Goal: Navigation & Orientation: Find specific page/section

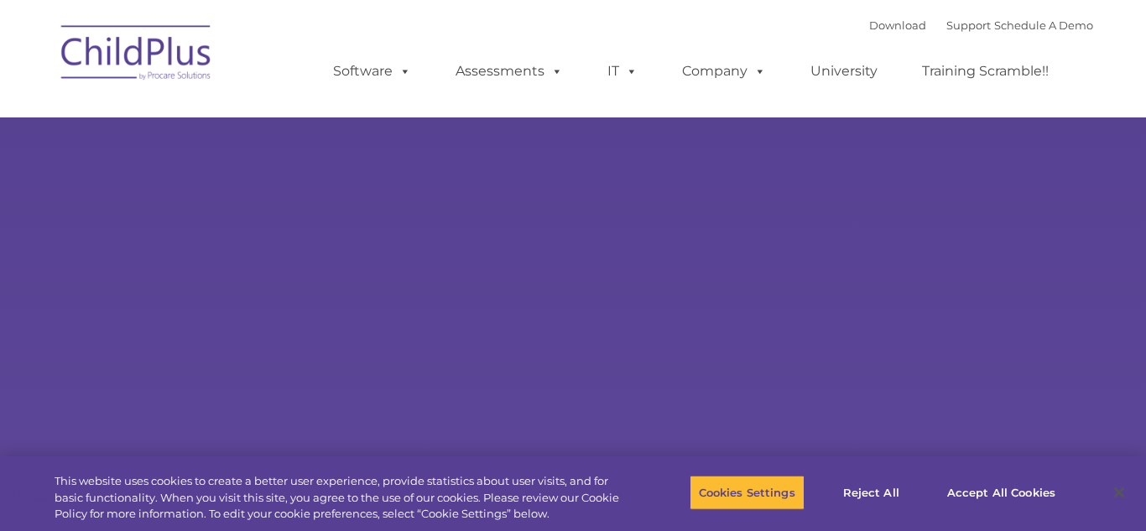
type input ""
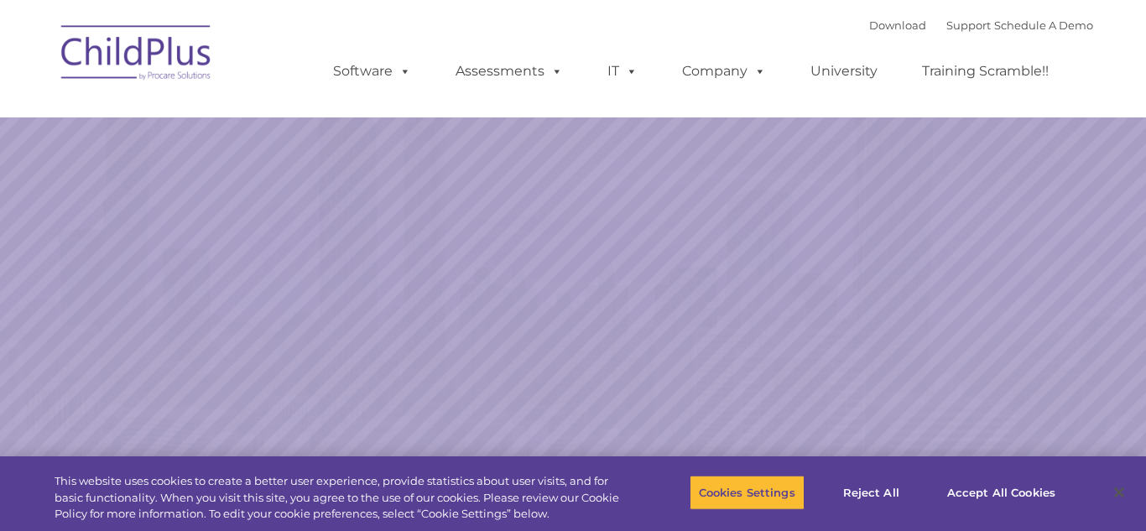
select select "MEDIUM"
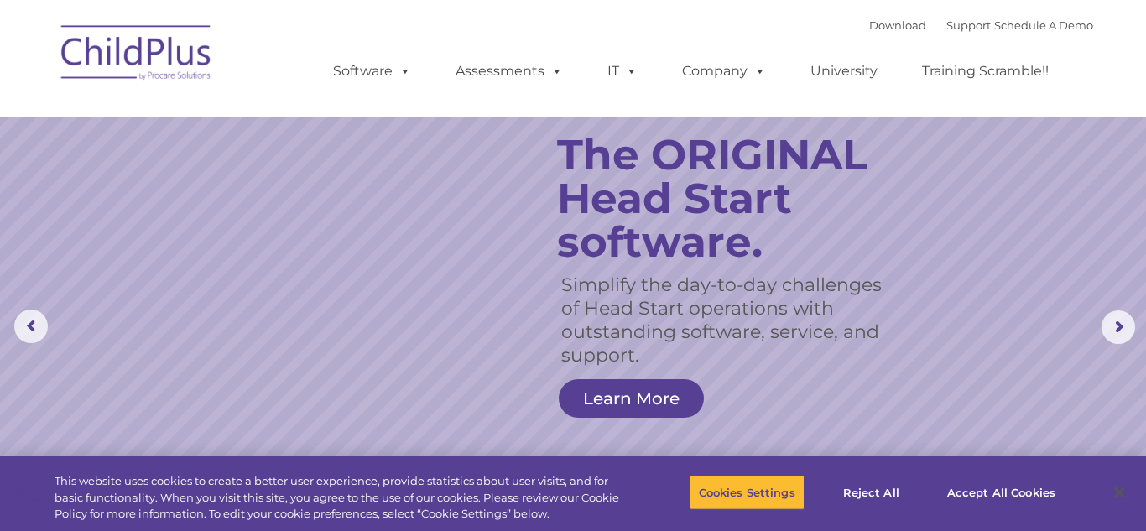
click at [112, 76] on img at bounding box center [137, 55] width 168 height 84
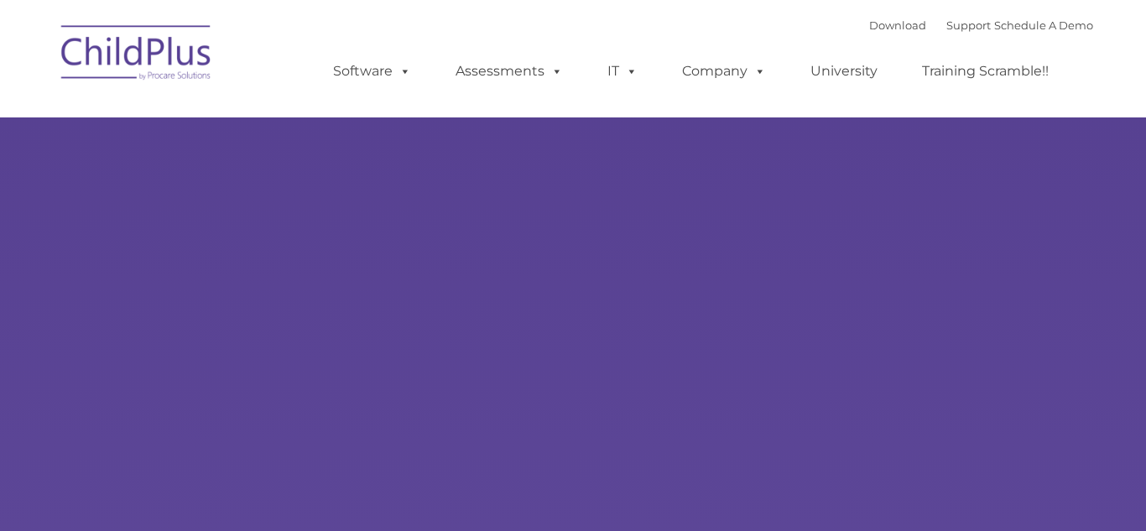
click at [124, 39] on img at bounding box center [137, 55] width 168 height 84
type input ""
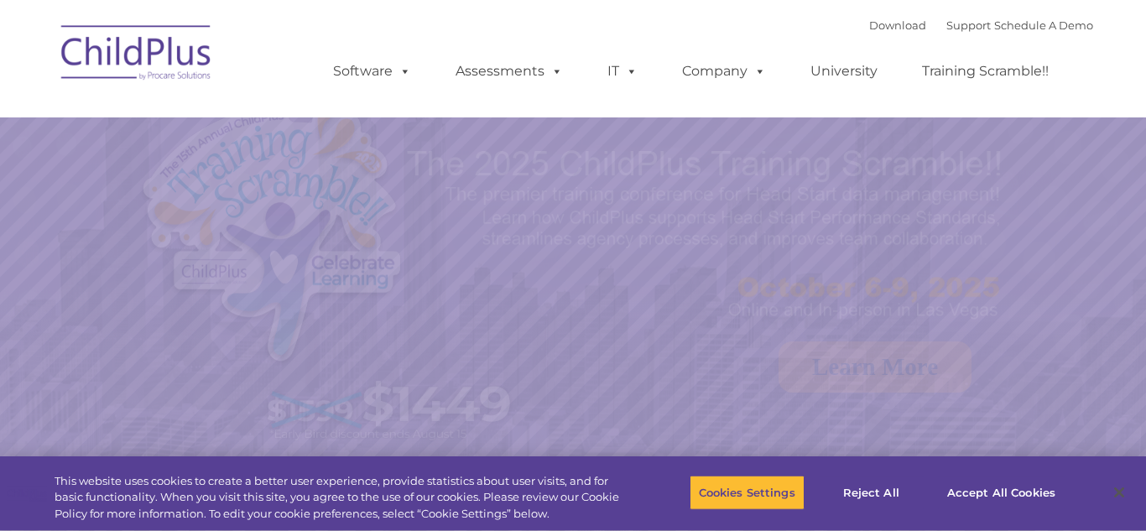
select select "MEDIUM"
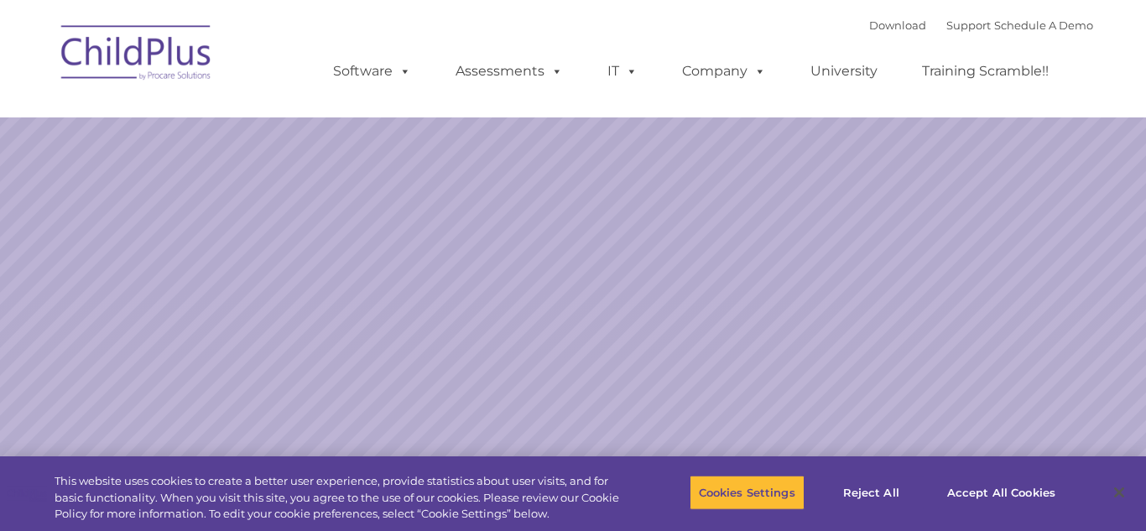
select select "MEDIUM"
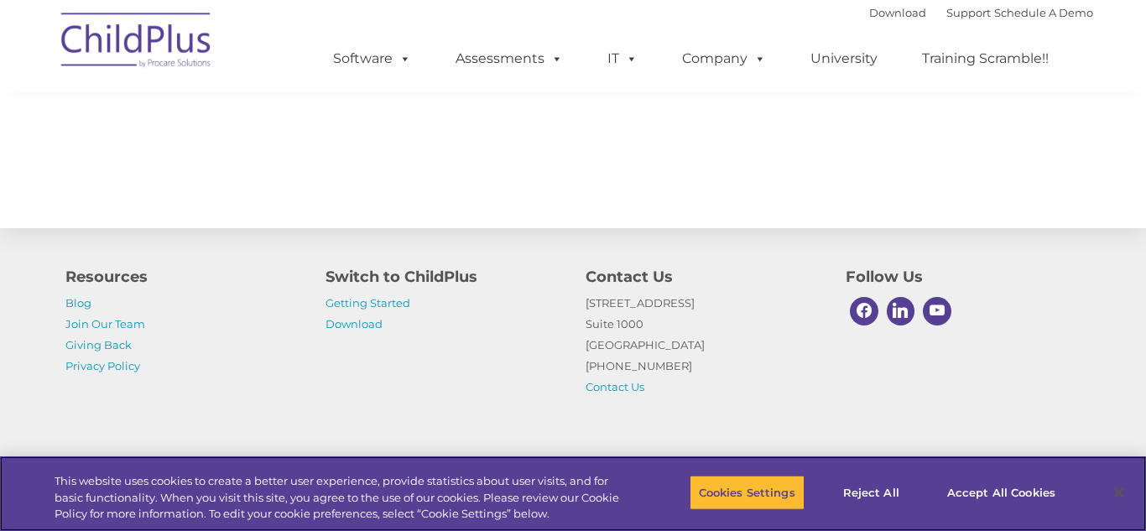
scroll to position [1952, 0]
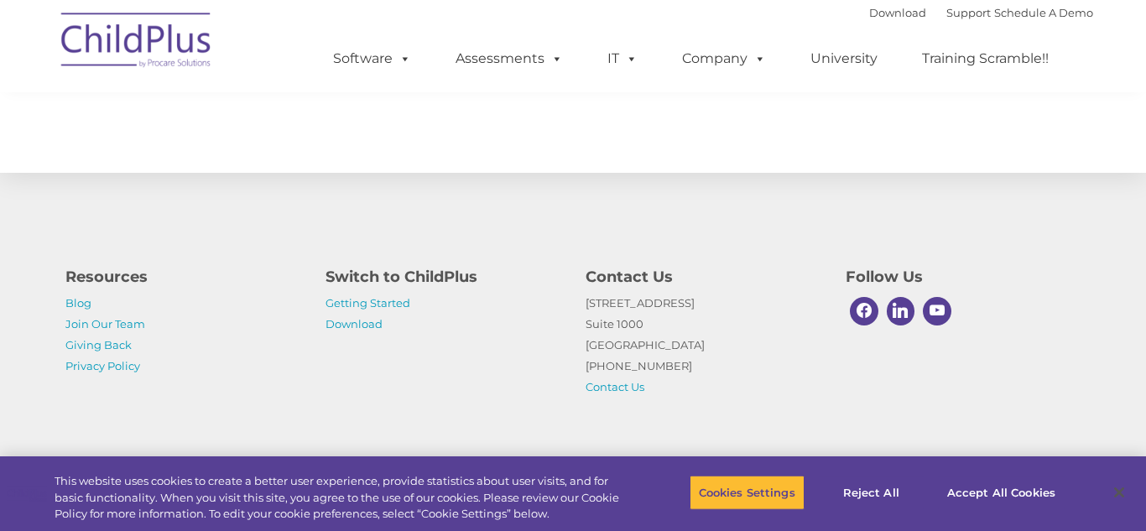
click at [1111, 3] on nav "Download Support | Schedule A Demo  MENU MENU Software ChildPlus: The original…" at bounding box center [573, 46] width 1146 height 92
